Goal: Task Accomplishment & Management: Complete application form

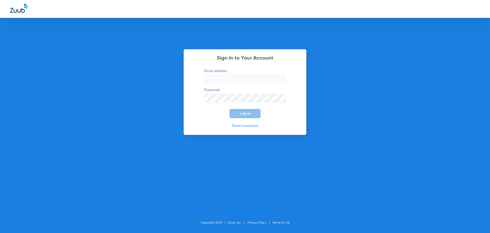
type input "[EMAIL_ADDRESS][DOMAIN_NAME]"
click at [240, 116] on button "Log In" at bounding box center [245, 113] width 31 height 9
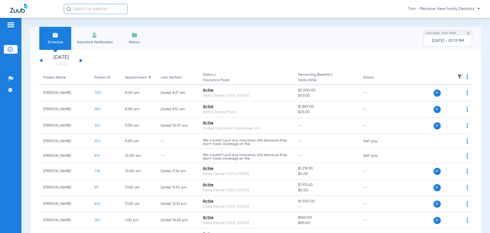
click at [89, 43] on span "Insurance Verification" at bounding box center [95, 42] width 40 height 5
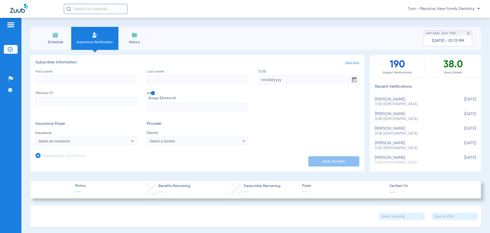
click at [59, 77] on input "First name" at bounding box center [86, 79] width 101 height 9
type input "[PERSON_NAME]"
click at [287, 80] on input "DOB" at bounding box center [308, 79] width 101 height 9
click at [304, 80] on input "DOB Required" at bounding box center [308, 79] width 101 height 9
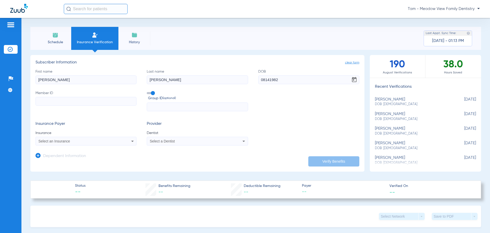
type input "[DATE]"
click at [120, 102] on input "Member ID" at bounding box center [86, 101] width 101 height 9
click at [54, 102] on input "W" at bounding box center [86, 101] width 101 height 9
type input "W247603250"
click at [129, 141] on icon at bounding box center [132, 141] width 6 height 6
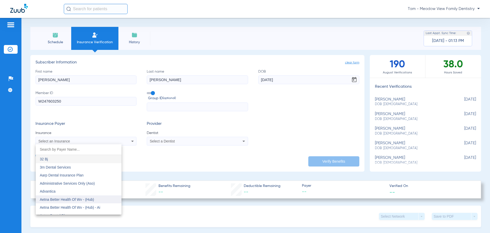
scroll to position [26, 0]
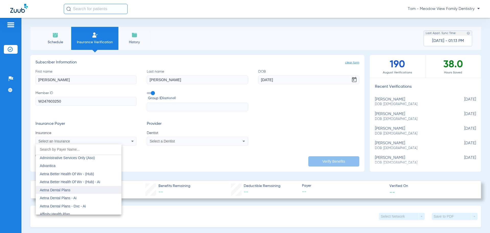
click at [65, 188] on span "Aetna Dental Plans" at bounding box center [55, 190] width 31 height 4
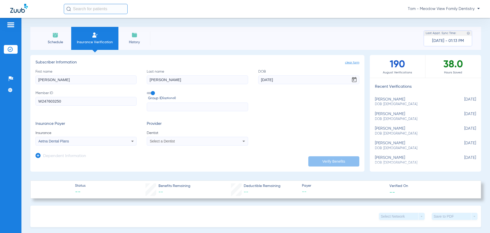
click at [243, 141] on icon at bounding box center [244, 140] width 3 height 1
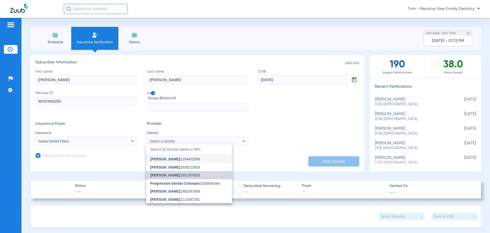
click at [177, 175] on span "[PERSON_NAME] 1851900658" at bounding box center [175, 175] width 50 height 4
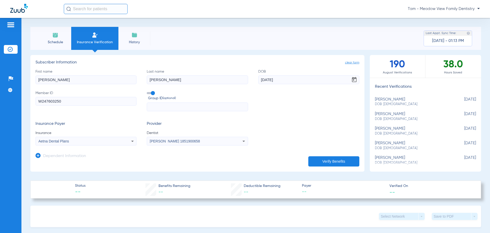
click at [333, 161] on button "Verify Benefits" at bounding box center [334, 161] width 51 height 10
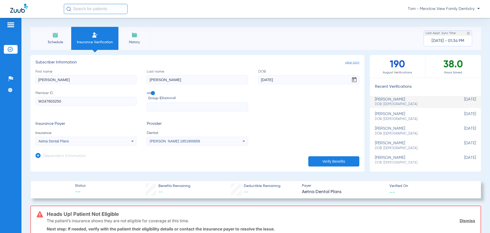
click at [392, 99] on div "[PERSON_NAME] DOB: [DEMOGRAPHIC_DATA]" at bounding box center [413, 101] width 76 height 9
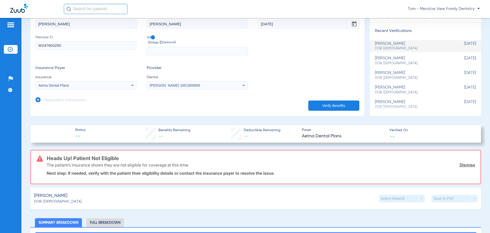
scroll to position [0, 0]
